Goal: Task Accomplishment & Management: Use online tool/utility

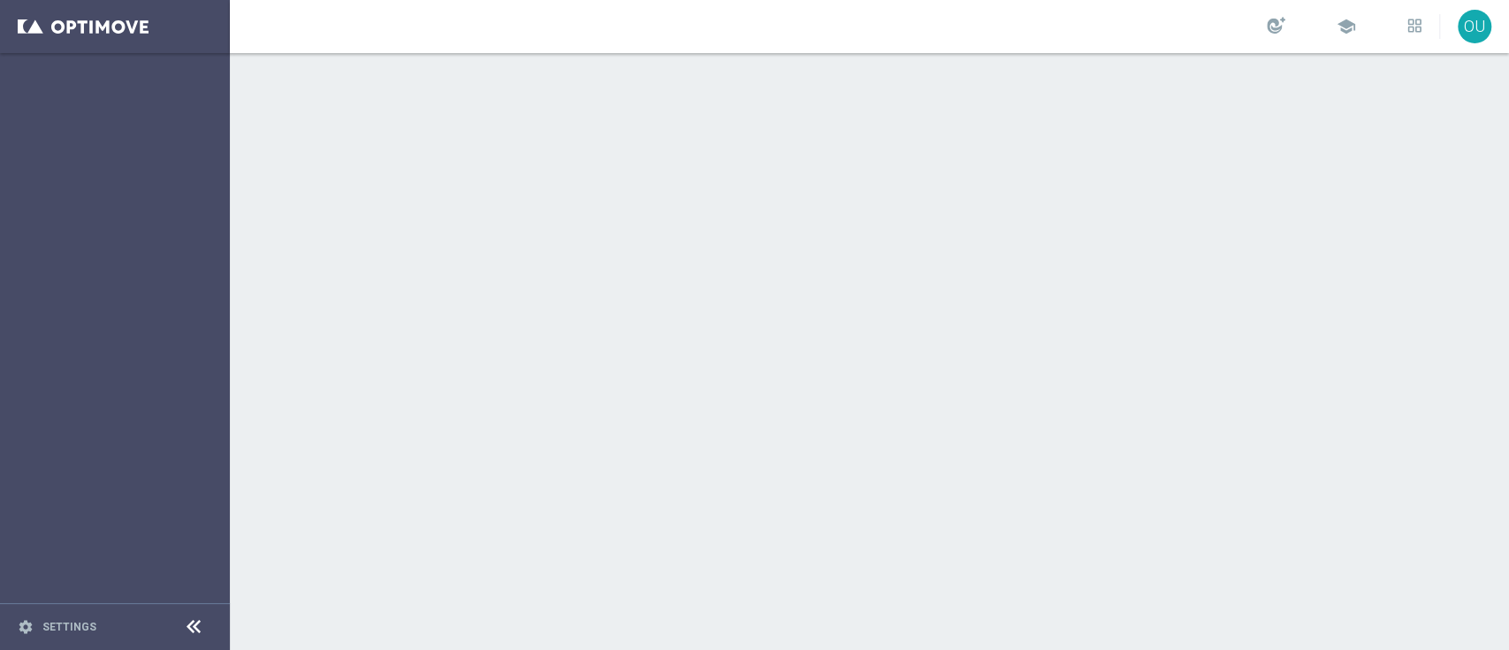
click at [442, 194] on div at bounding box center [869, 351] width 1279 height 597
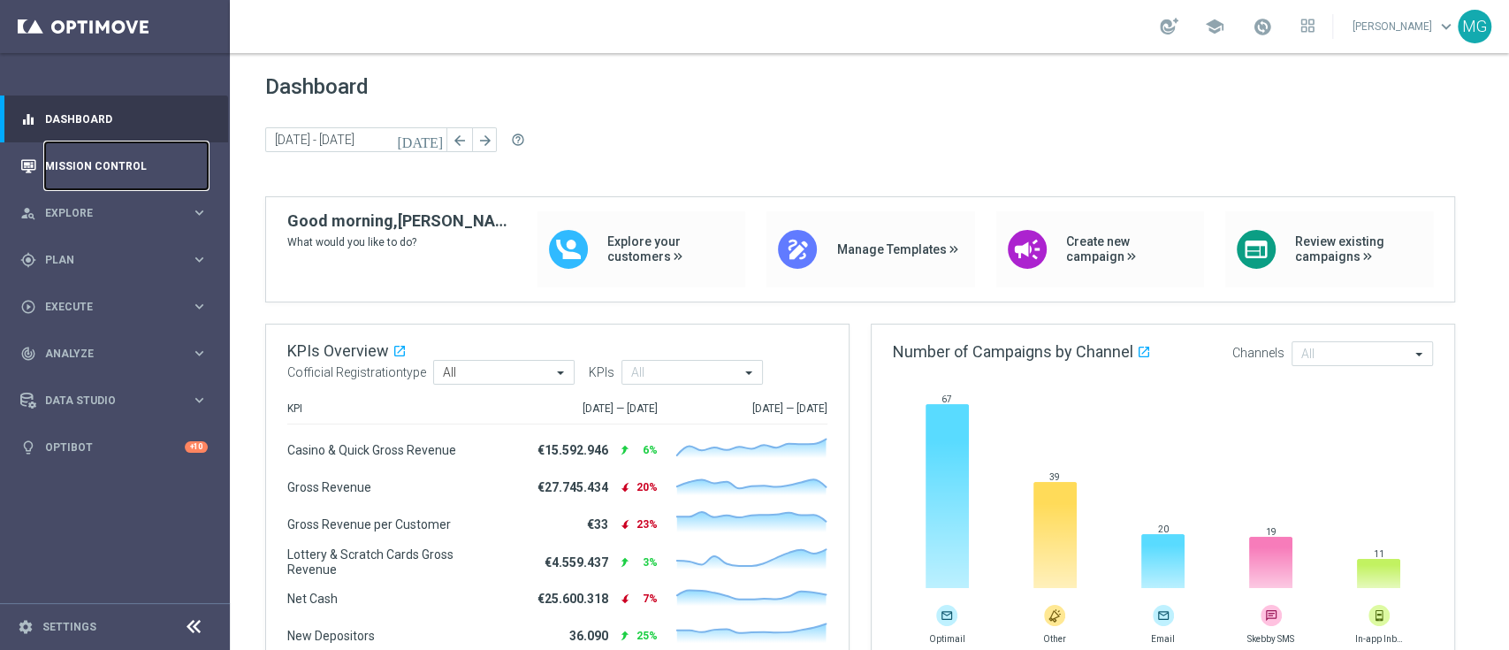
click at [97, 180] on link "Mission Control" at bounding box center [126, 165] width 163 height 47
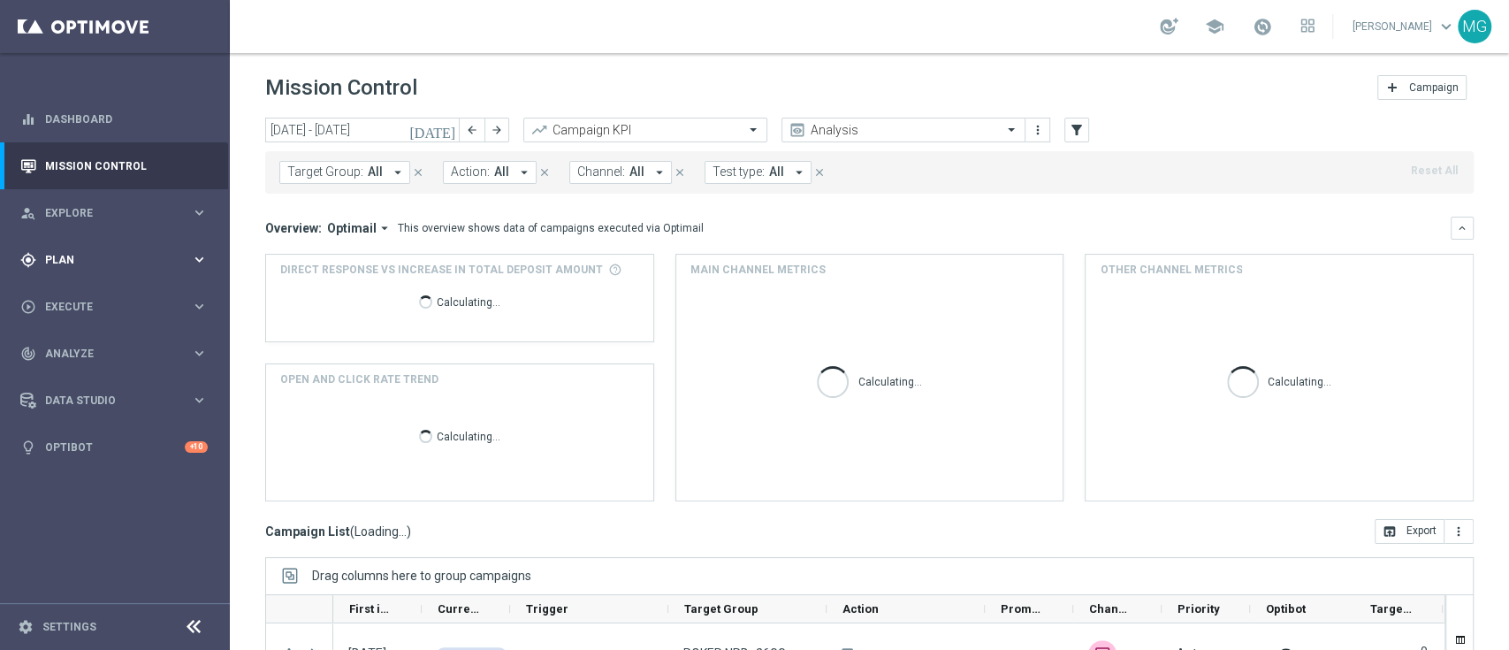
click at [125, 260] on span "Plan" at bounding box center [118, 260] width 146 height 11
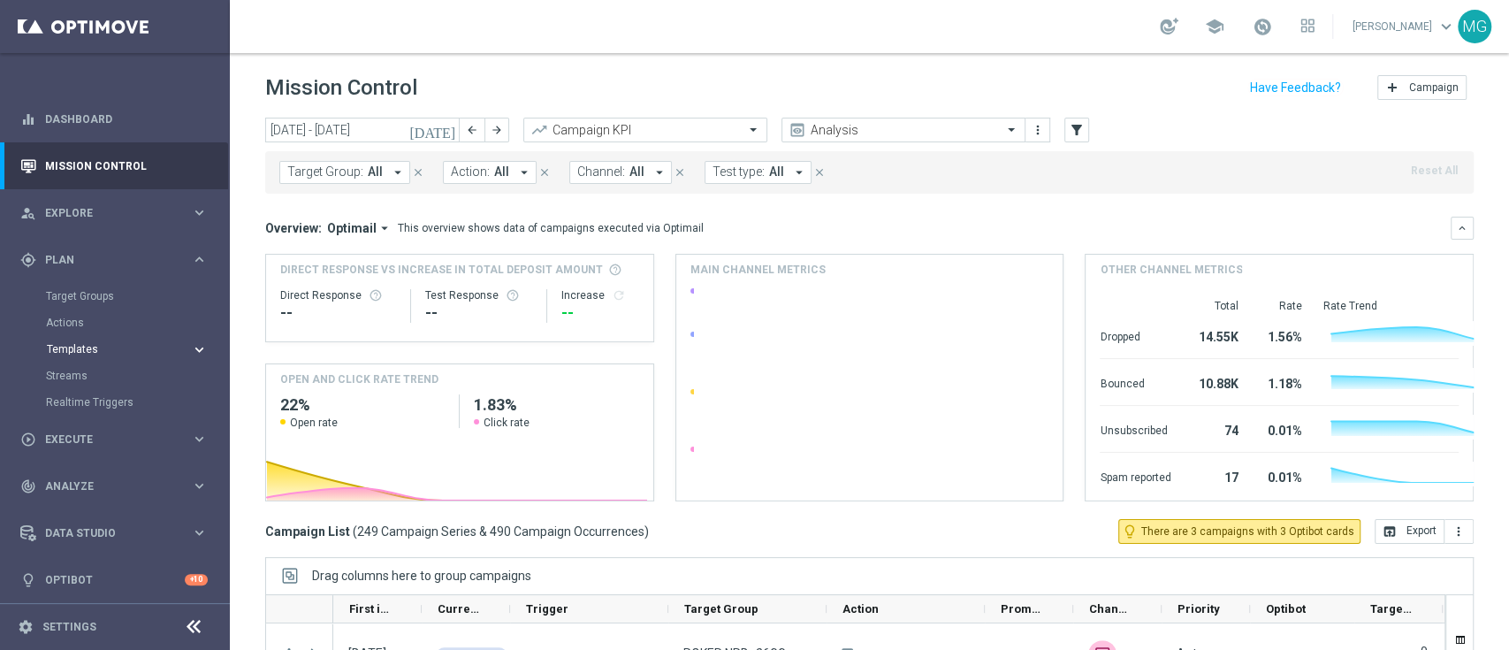
click at [92, 352] on span "Templates" at bounding box center [110, 349] width 126 height 11
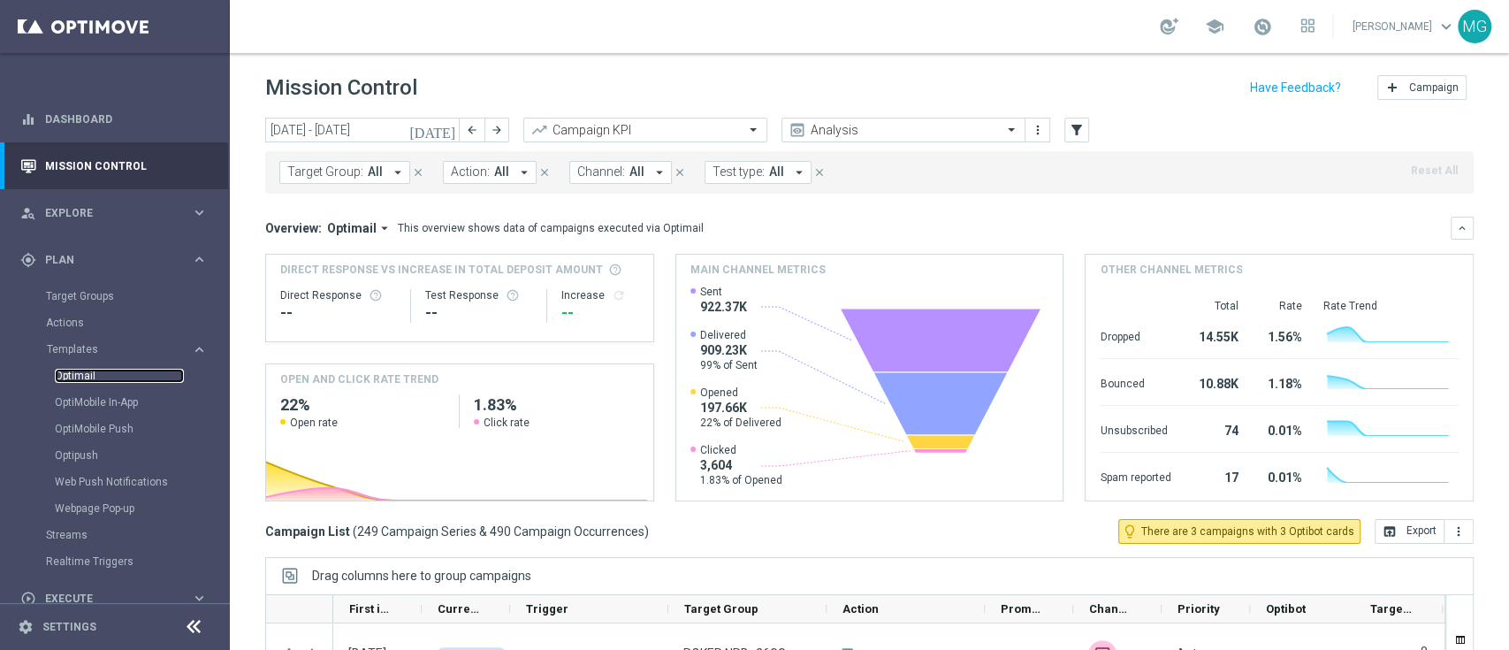
click at [81, 379] on link "Optimail" at bounding box center [119, 376] width 129 height 14
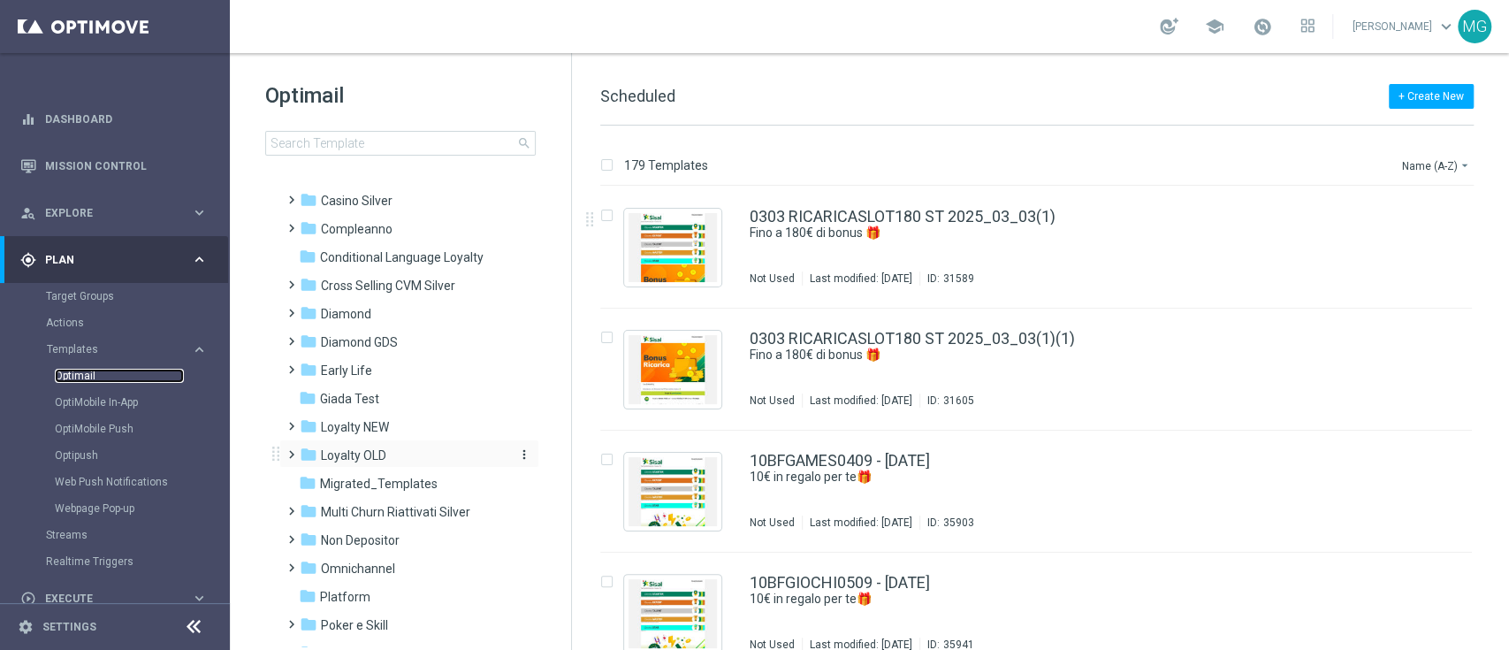
scroll to position [89, 0]
click at [288, 422] on span at bounding box center [288, 419] width 8 height 7
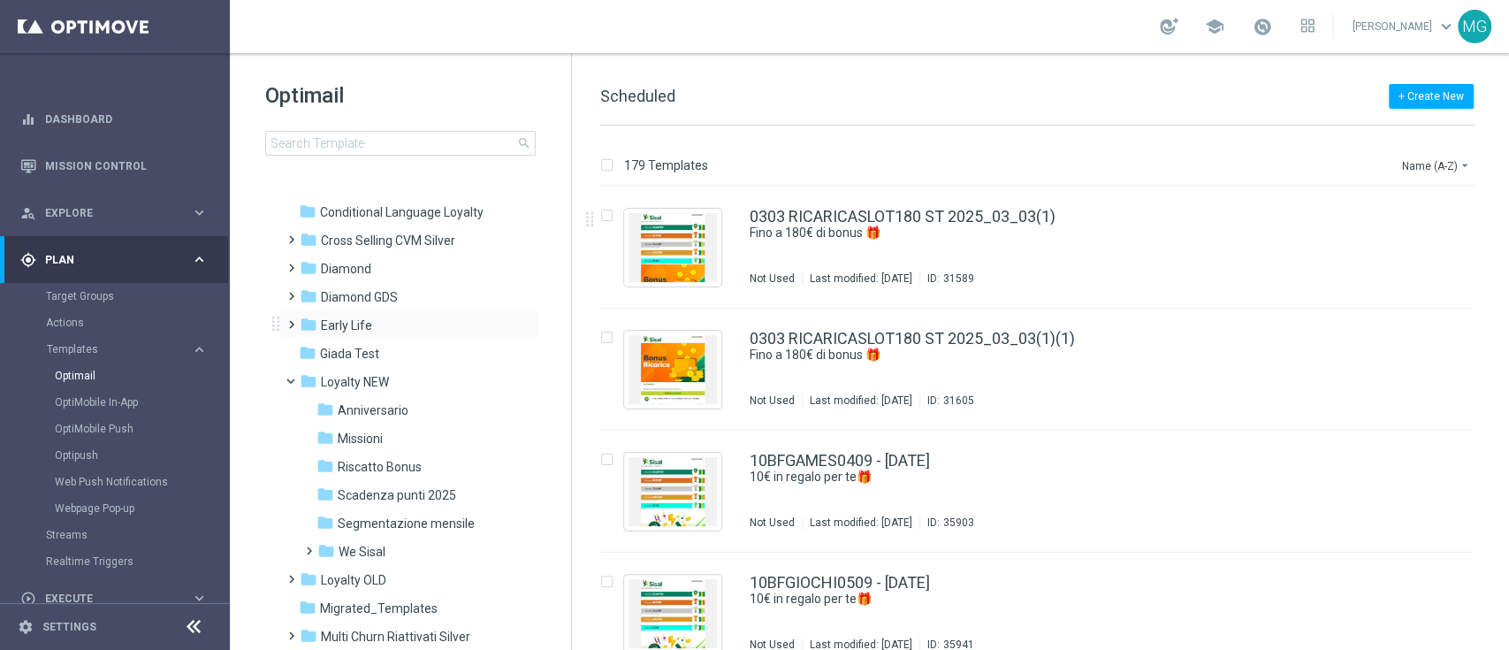
scroll to position [188, 0]
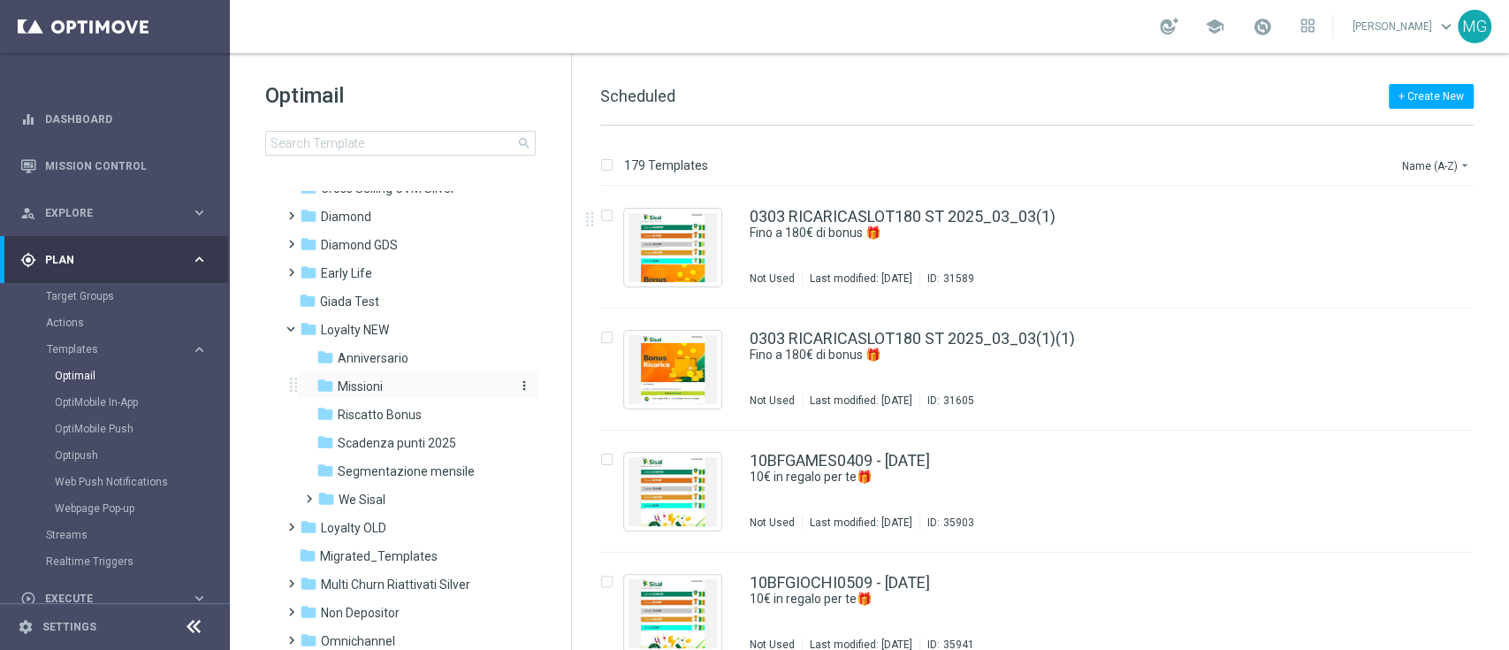
click at [362, 380] on span "Missioni" at bounding box center [360, 386] width 45 height 16
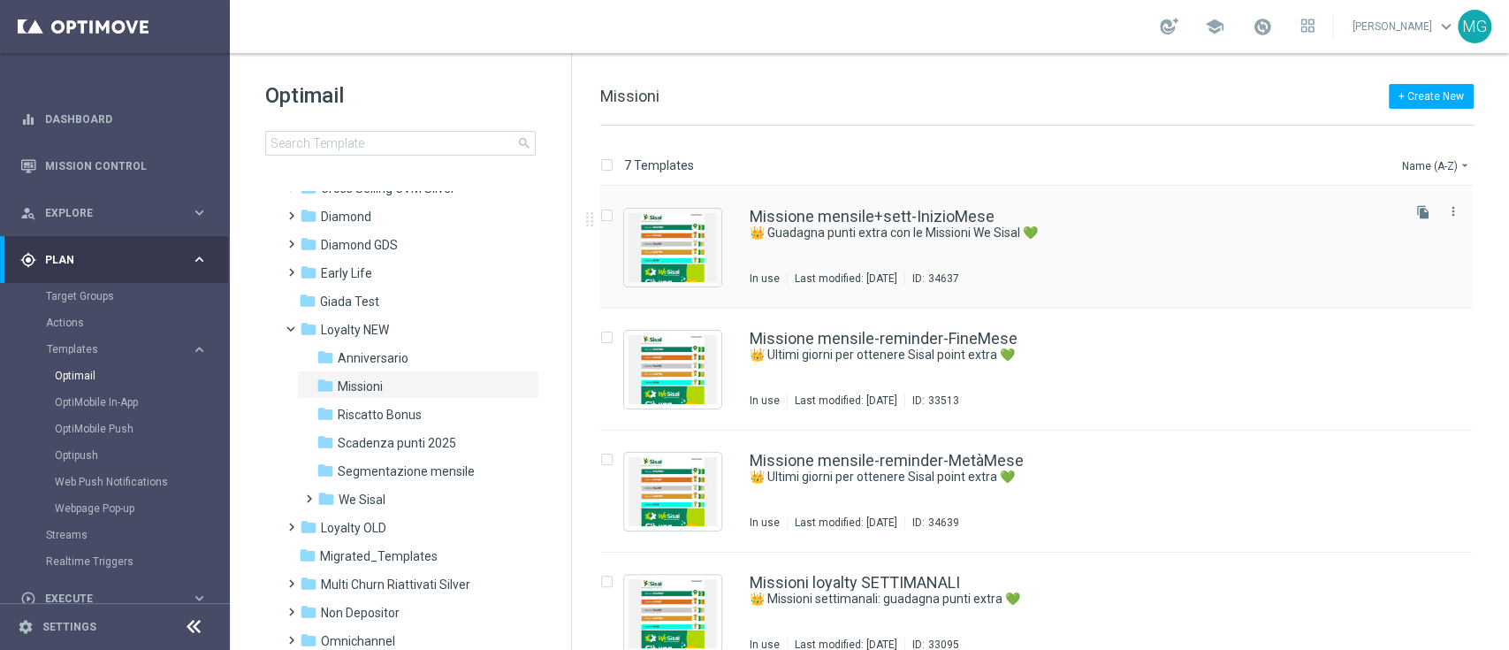
click at [1120, 252] on div "Missione mensile+sett-InizioMese 👑 Guadagna punti extra con le Missioni We Sisa…" at bounding box center [1074, 247] width 648 height 77
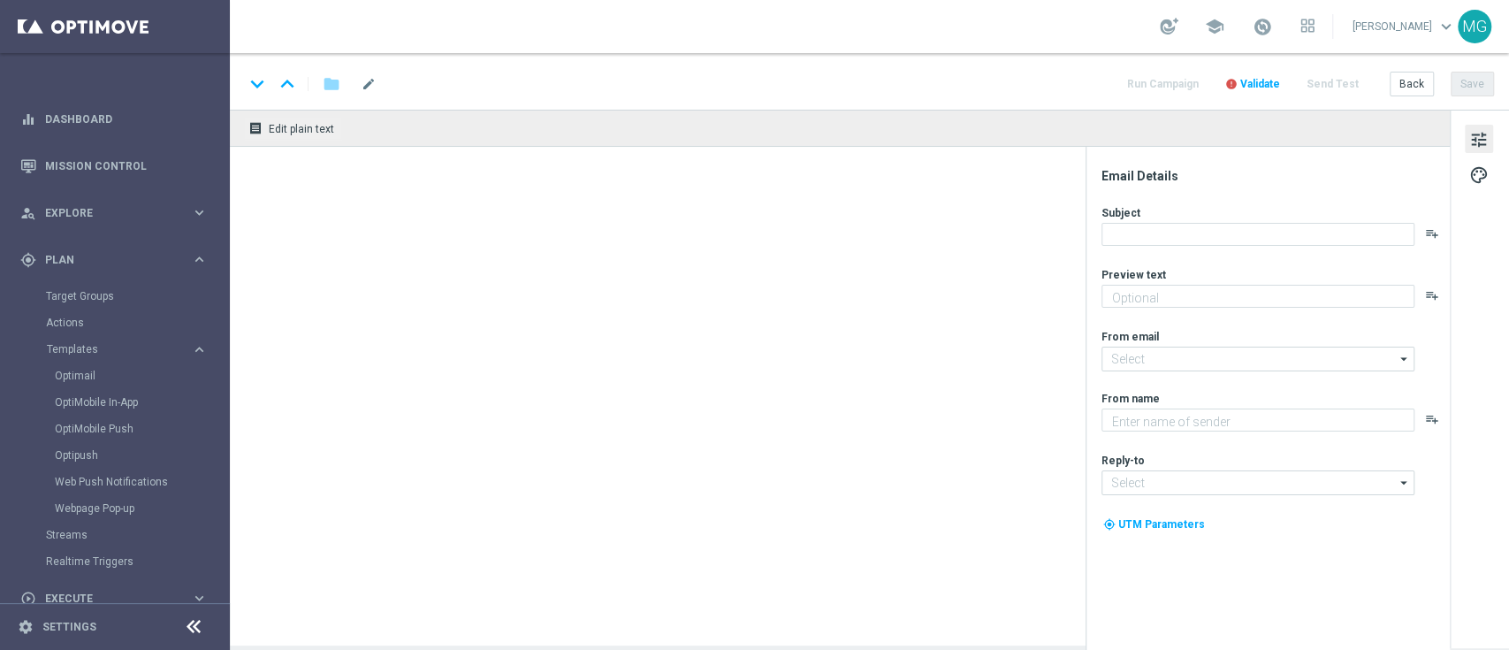
type textarea "Scopri le missioni pensate per te"
type input "newsletter@comunicazioni.sisal.it"
type textarea "Sisal"
type input "info@sisal.it"
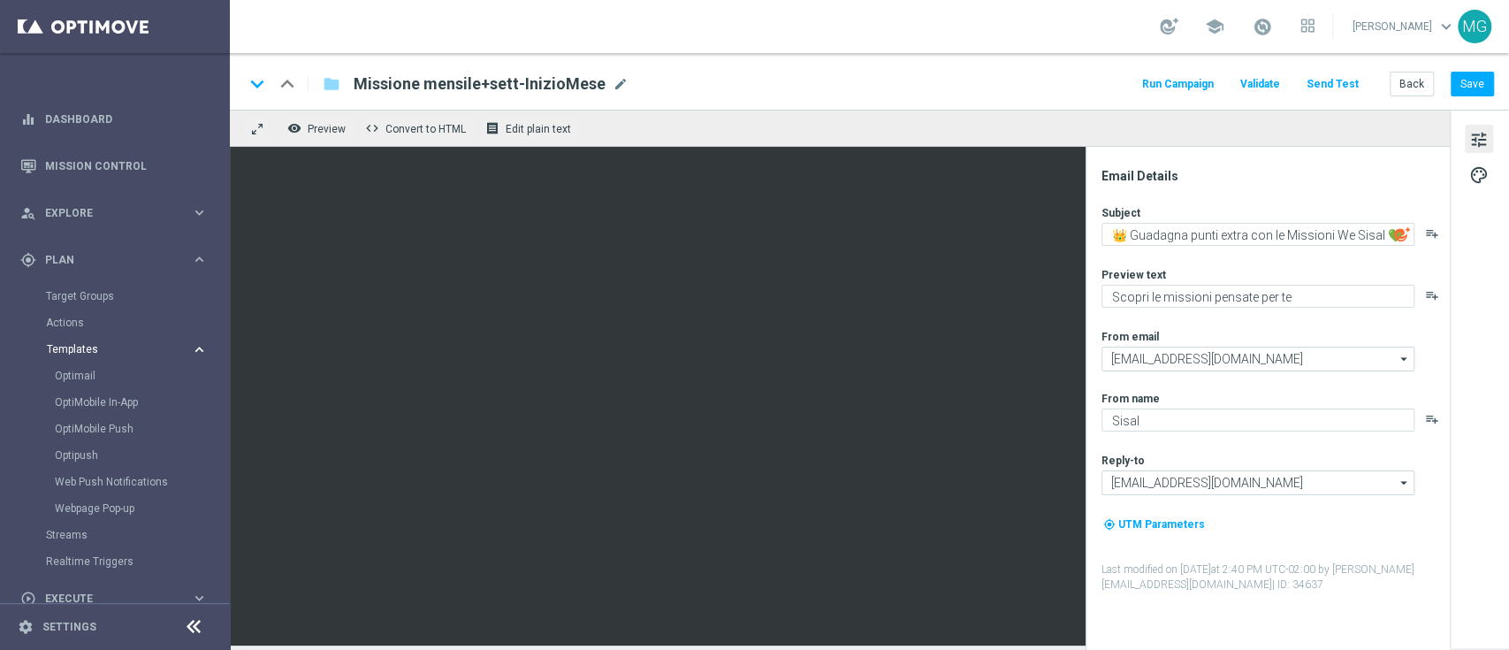
click at [81, 347] on span "Templates" at bounding box center [110, 349] width 126 height 11
click at [81, 375] on link "Optimail" at bounding box center [119, 376] width 129 height 14
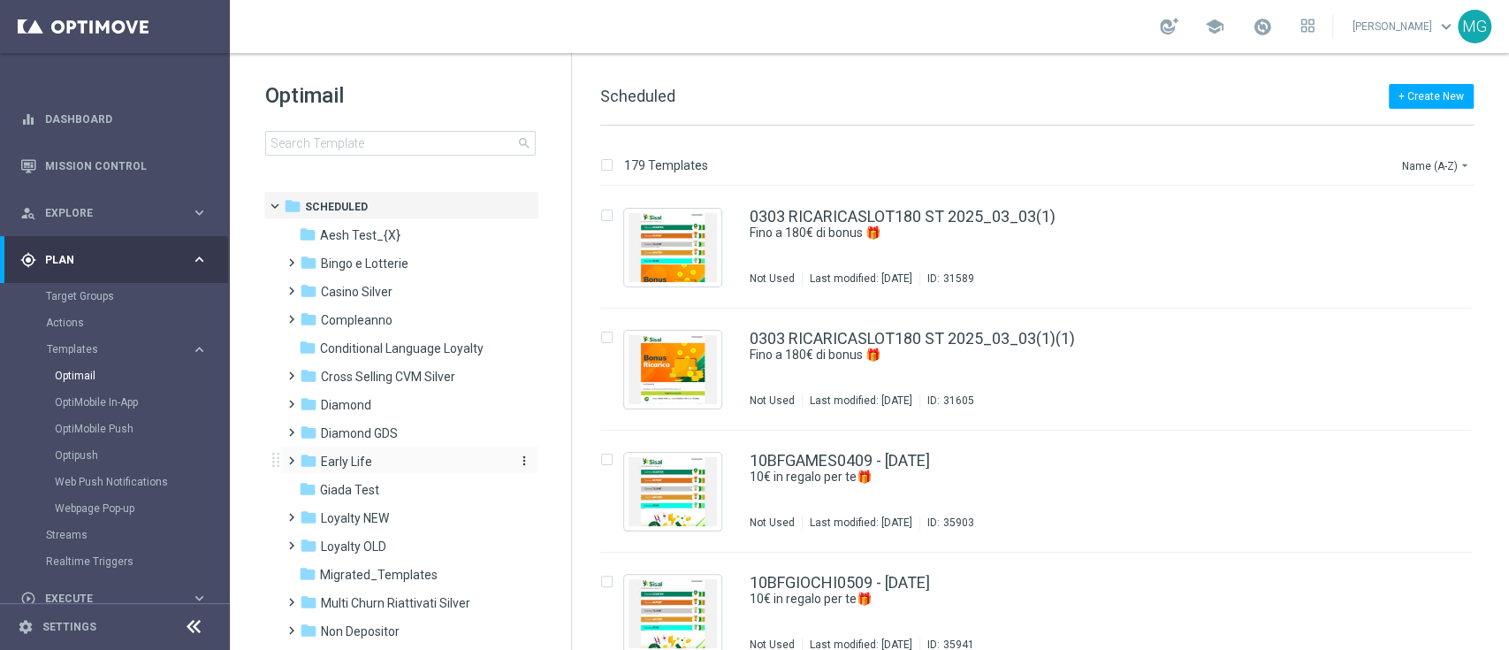
click at [365, 463] on span "Early Life" at bounding box center [346, 462] width 51 height 16
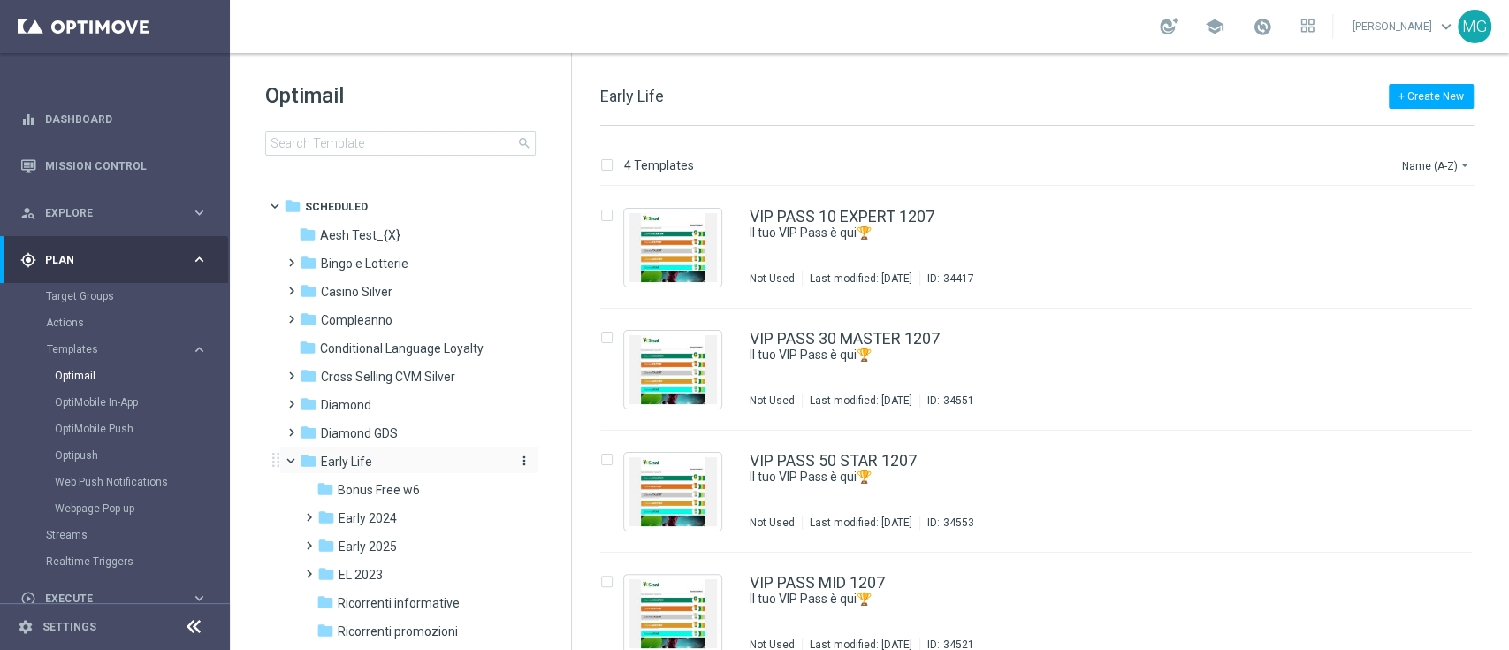
scroll to position [87, 0]
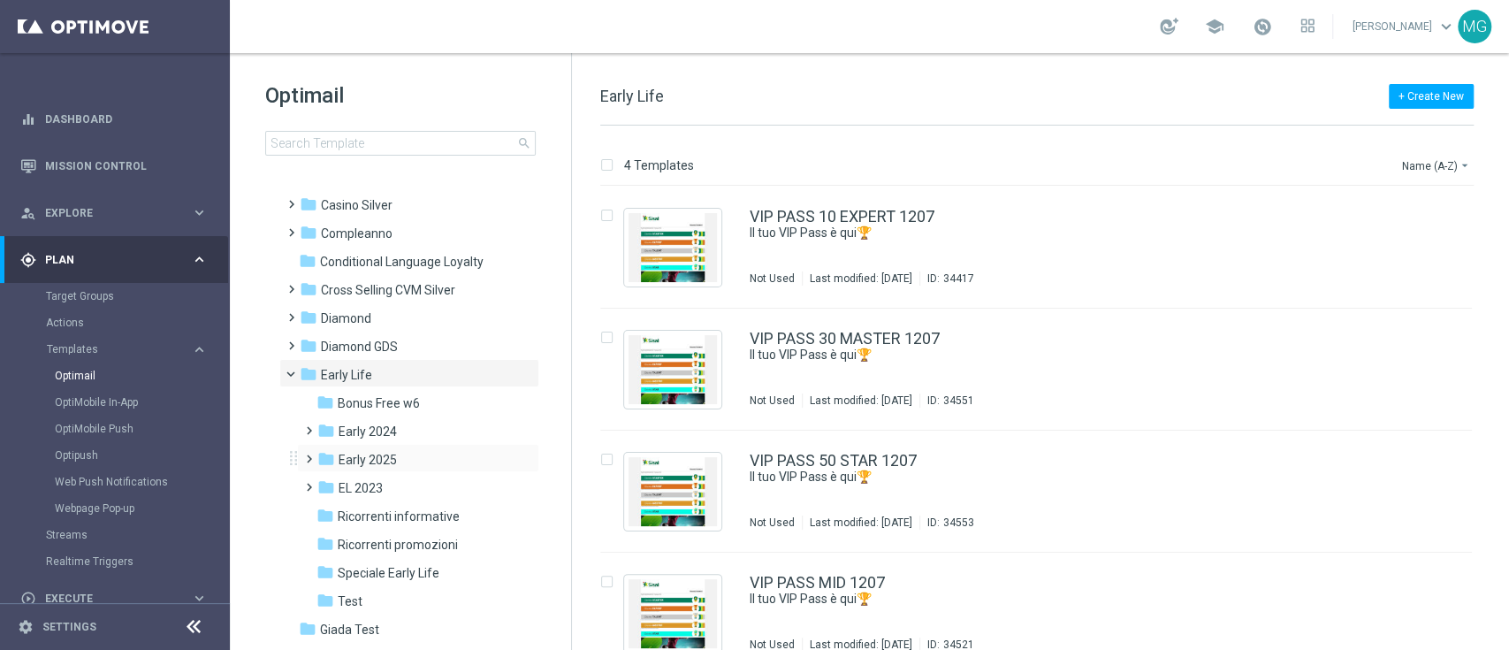
click at [307, 454] on span at bounding box center [305, 450] width 8 height 7
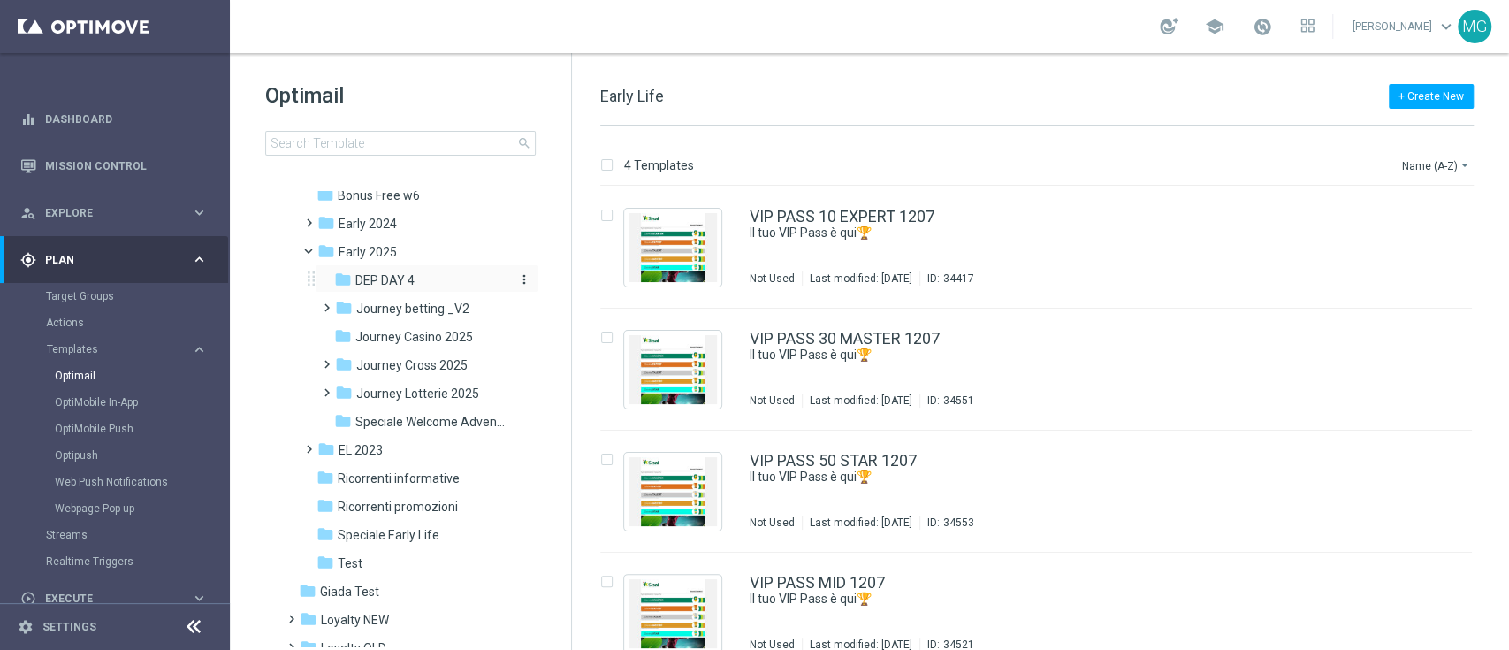
scroll to position [301, 0]
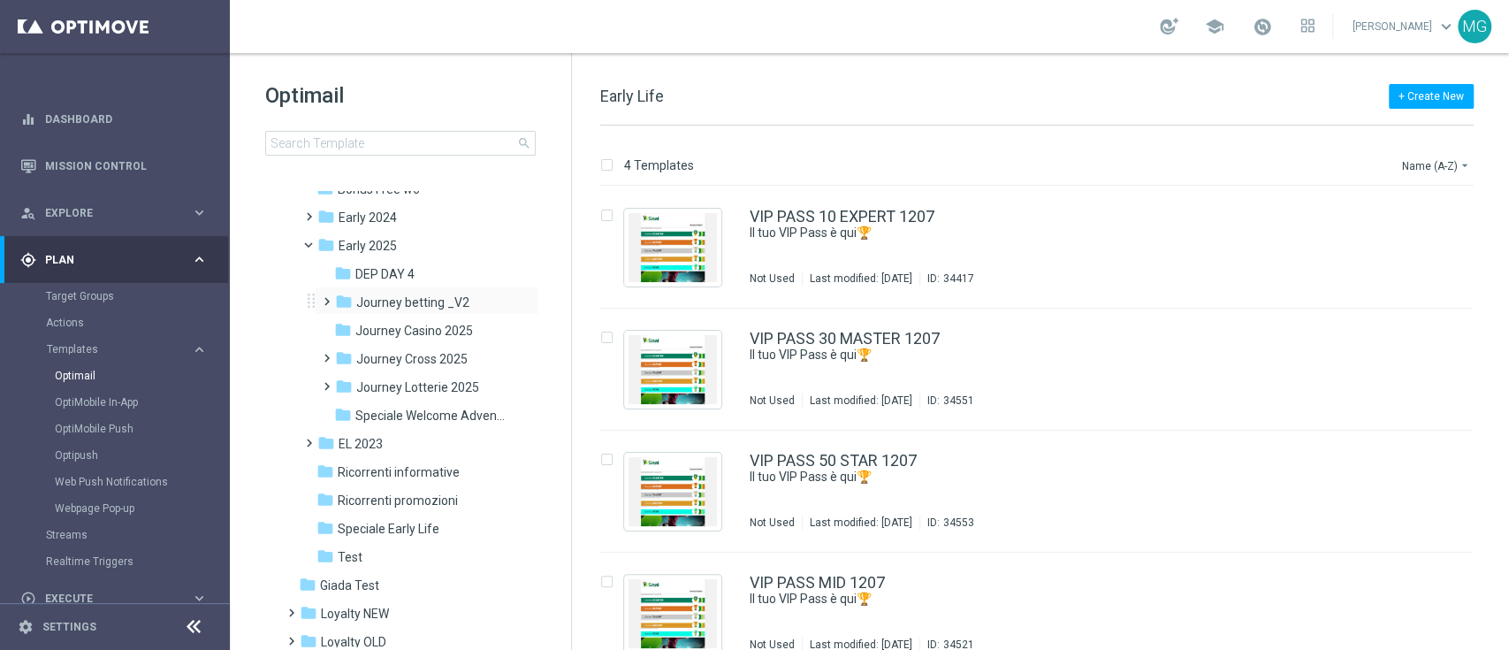
click at [327, 297] on span at bounding box center [323, 293] width 8 height 7
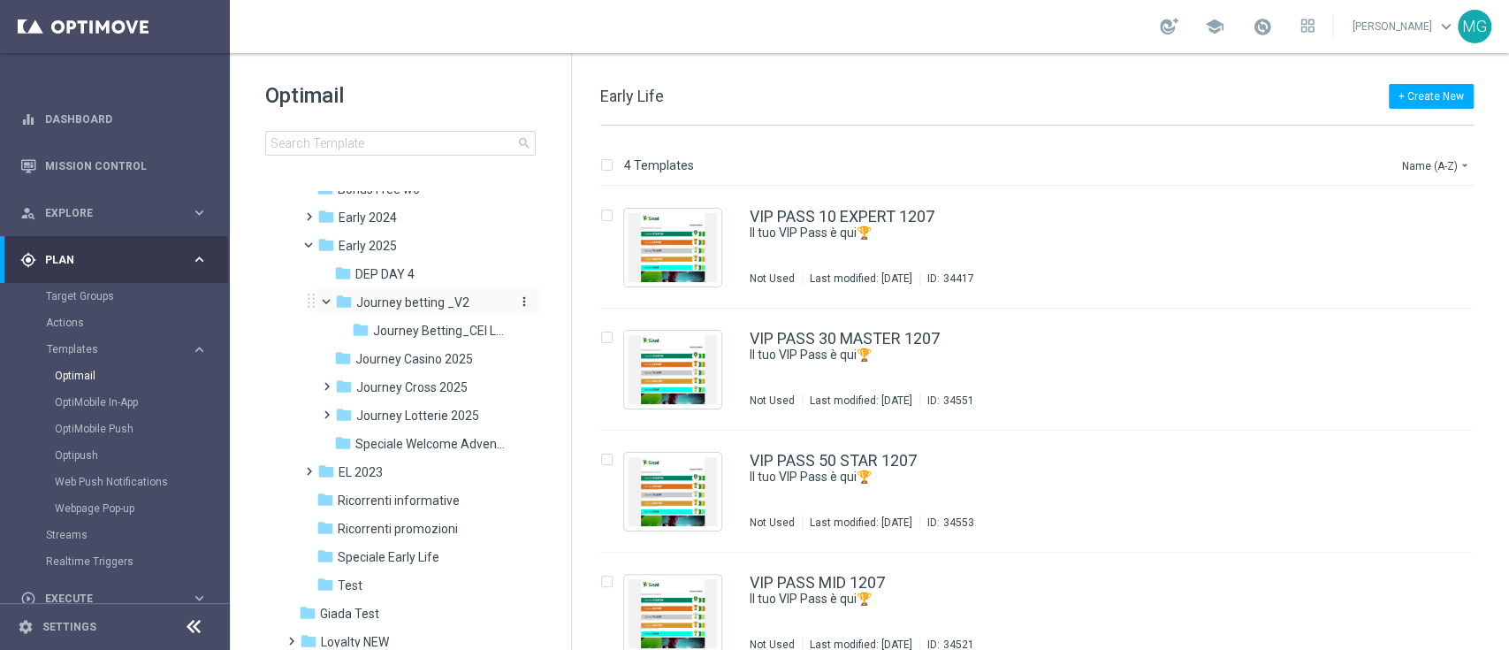
click at [402, 299] on span "Journey betting _V2" at bounding box center [412, 302] width 113 height 16
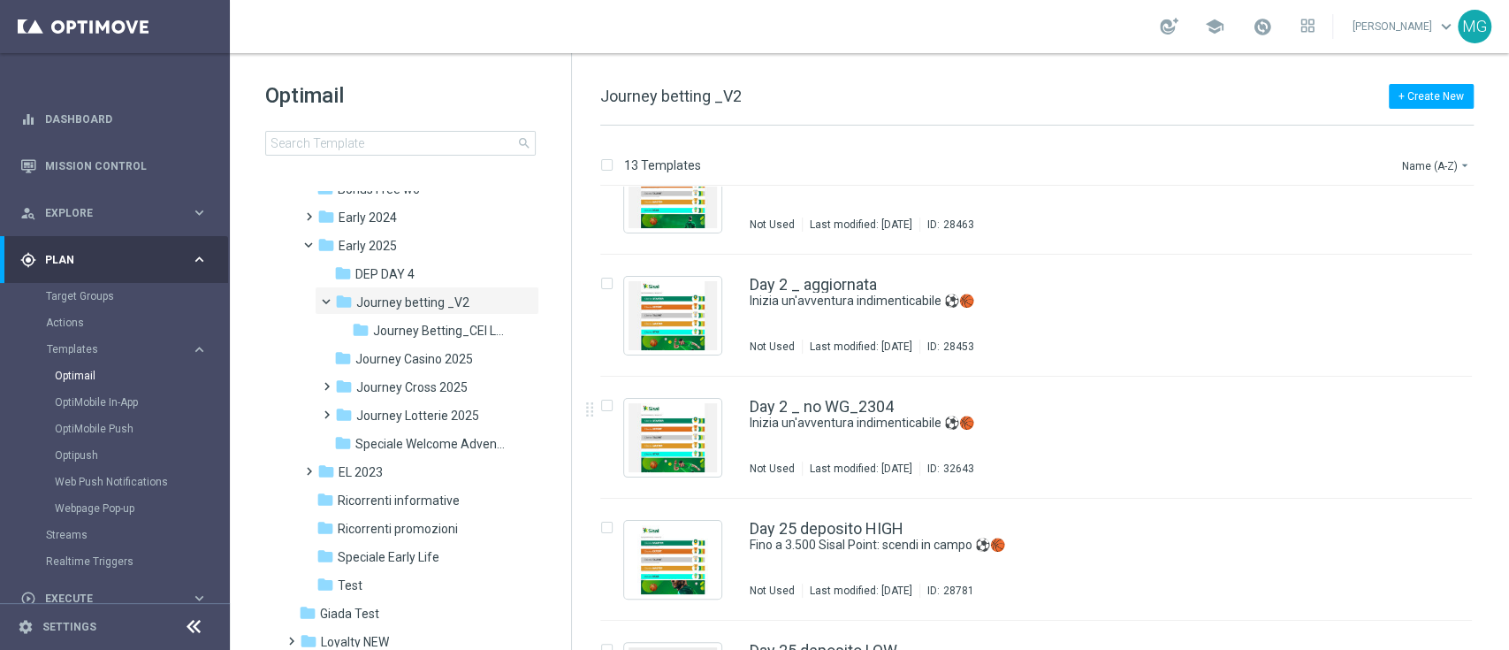
scroll to position [541, 0]
click at [861, 312] on div "Day 2 _ aggiornata Inizia un'avventura indimenticabile ⚽️🏀 Not Used Last modifi…" at bounding box center [1074, 316] width 648 height 77
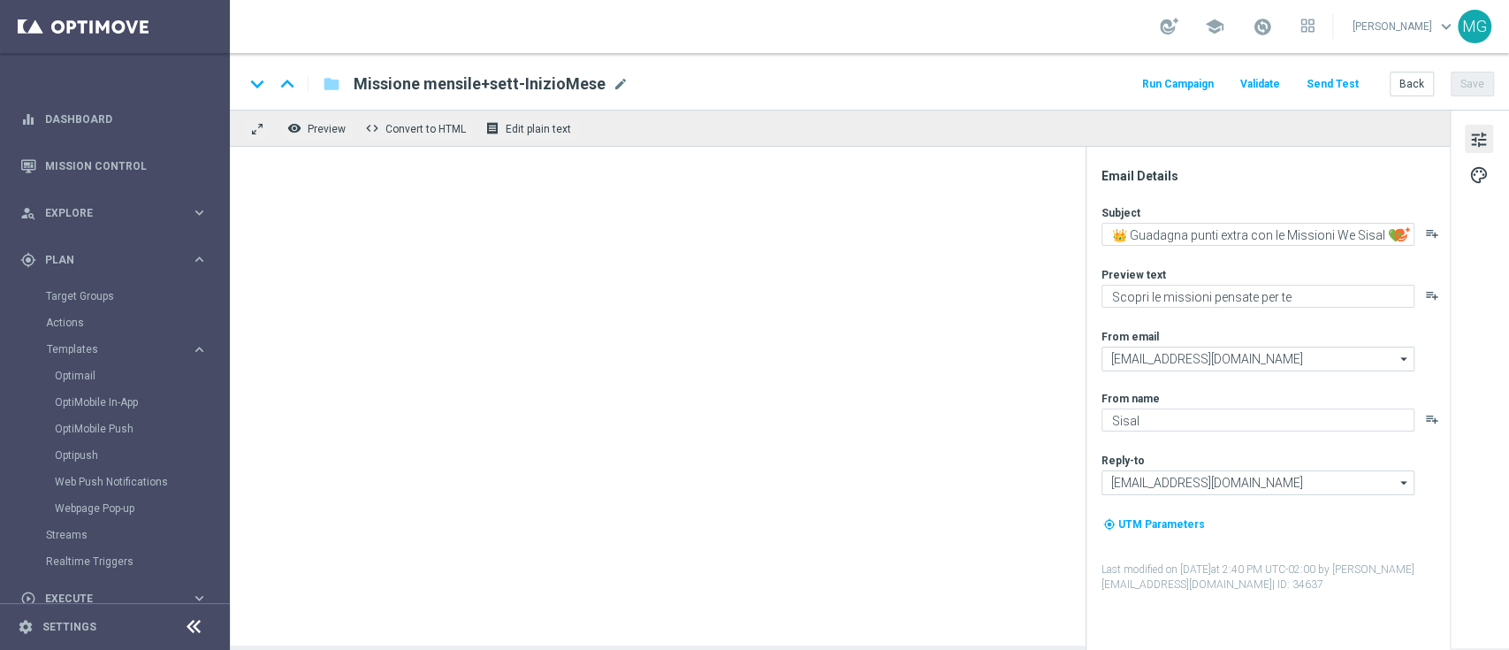
type textarea "Inizia un'avventura indimenticabile ⚽️🏀"
type textarea "Per te fino a 15€ di bonus con una promo esclusiva"
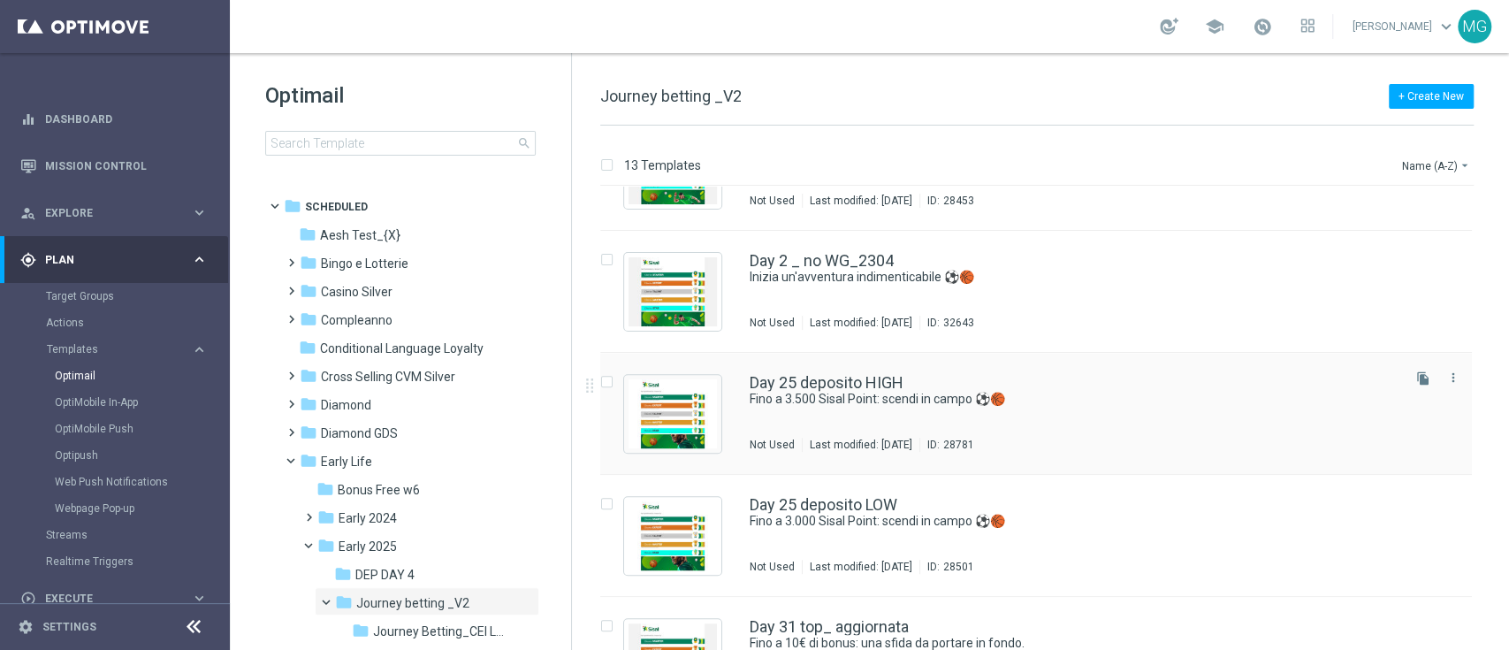
scroll to position [686, 0]
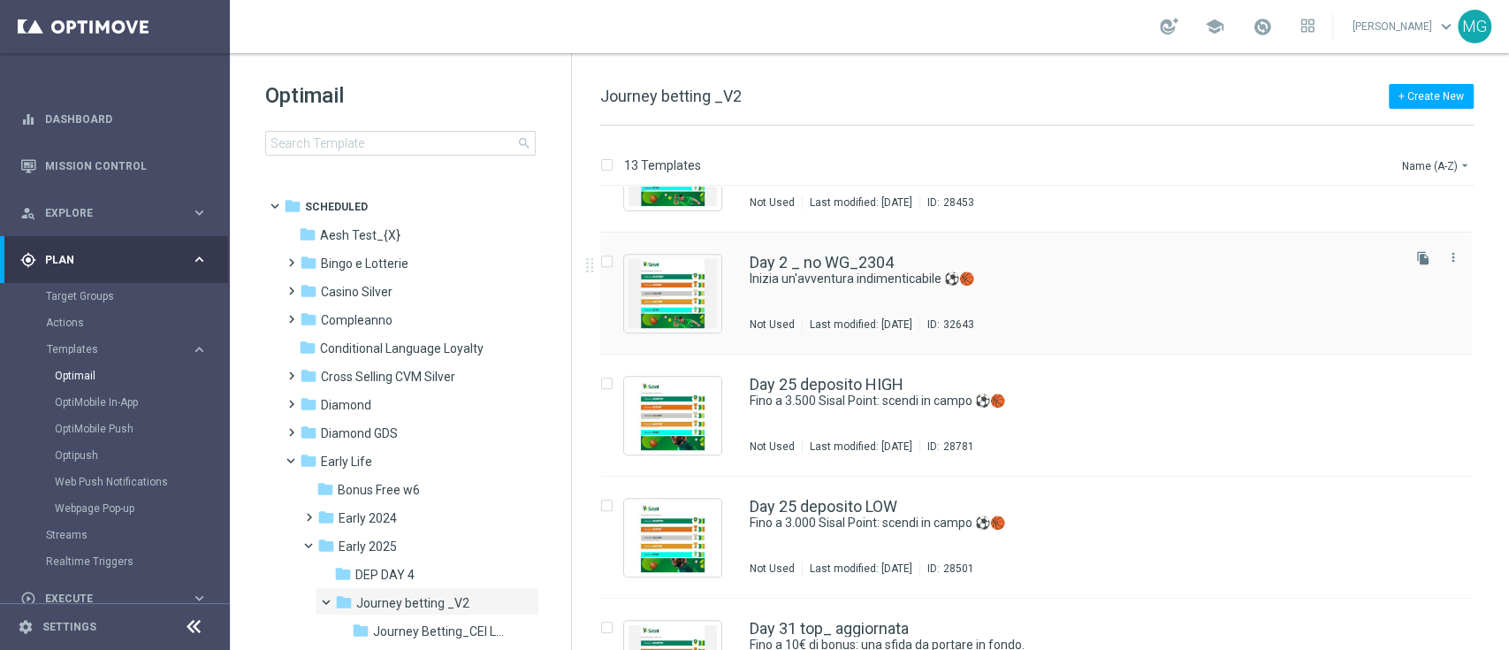
click at [878, 308] on div "Day 2 _ no WG_2304 Inizia un'avventura indimenticabile ⚽️🏀 Not Used Last modifi…" at bounding box center [1074, 293] width 648 height 77
